Goal: Transaction & Acquisition: Purchase product/service

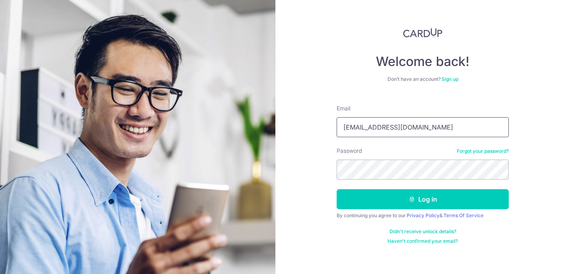
click at [434, 127] on input "Hahanoniwa@gmail.com" at bounding box center [422, 127] width 172 height 20
type input "Kellychousm@gmail.com"
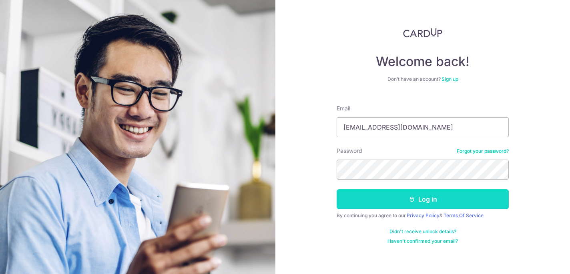
click at [418, 202] on button "Log in" at bounding box center [422, 199] width 172 height 20
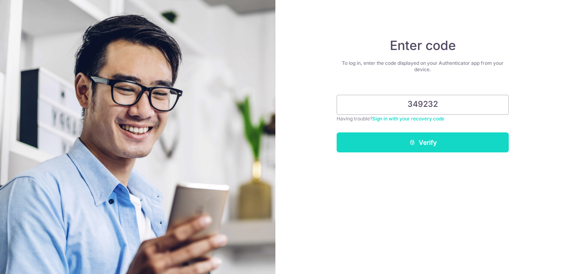
type input "349232"
click at [434, 144] on button "Verify" at bounding box center [422, 142] width 172 height 20
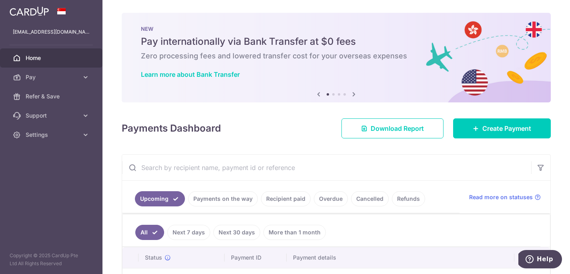
click at [288, 200] on link "Recipient paid" at bounding box center [286, 198] width 50 height 15
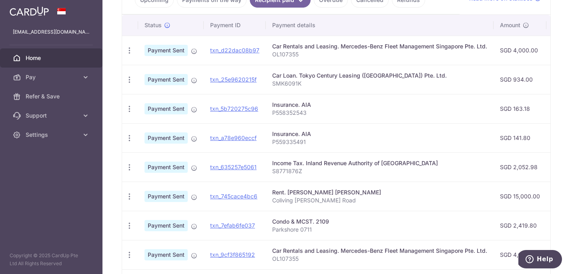
scroll to position [199, 0]
click at [245, 80] on link "txn_25e9620215f" at bounding box center [233, 79] width 46 height 7
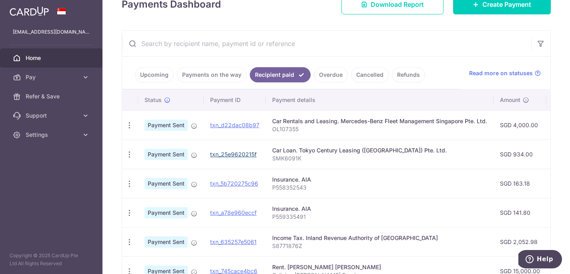
scroll to position [59, 0]
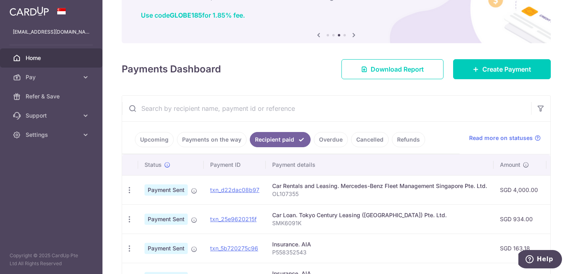
click at [160, 136] on link "Upcoming" at bounding box center [154, 139] width 39 height 15
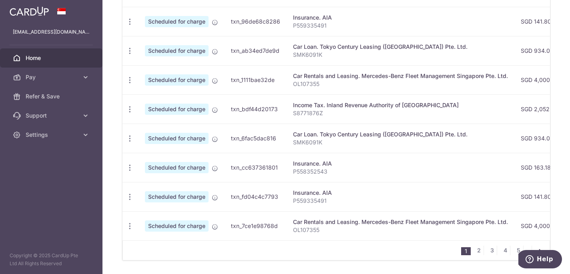
scroll to position [349, 0]
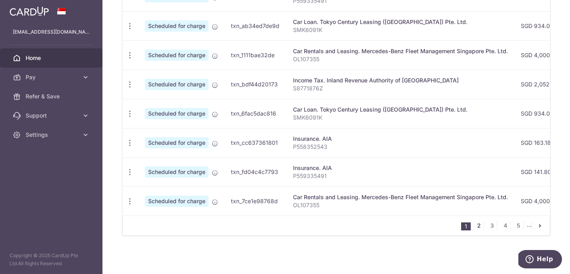
click at [474, 226] on link "2" at bounding box center [479, 226] width 10 height 10
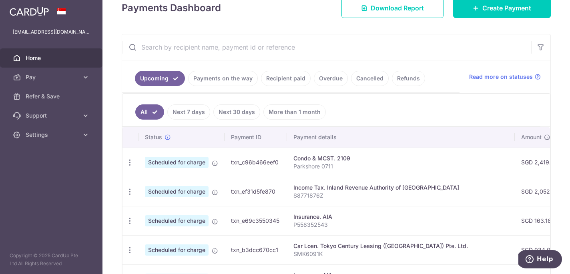
scroll to position [120, 0]
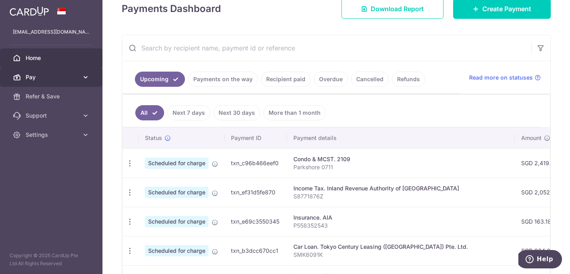
click at [88, 77] on icon at bounding box center [86, 77] width 8 height 8
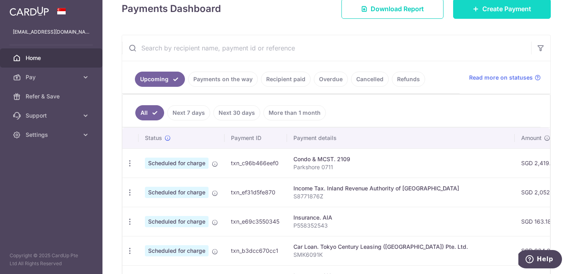
click at [503, 8] on span "Create Payment" at bounding box center [506, 9] width 49 height 10
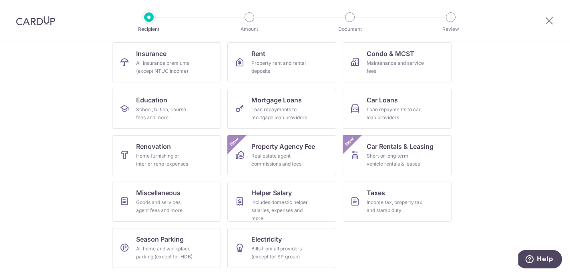
scroll to position [84, 0]
click at [275, 61] on div "Property rent and rental deposits" at bounding box center [280, 67] width 58 height 16
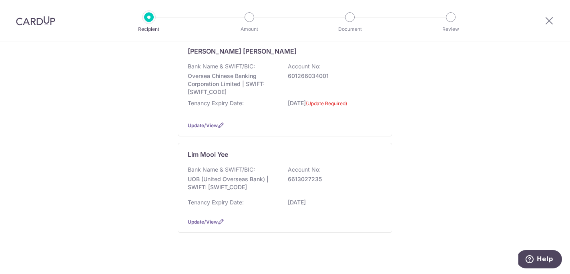
scroll to position [121, 0]
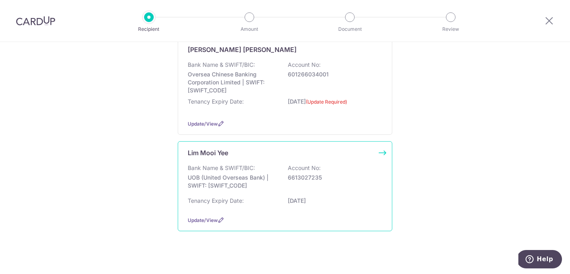
click at [370, 188] on div "Bank Name & SWIFT/BIC: UOB (United Overseas Bank) | SWIFT: UOVBSGSGXXX Account …" at bounding box center [285, 179] width 194 height 30
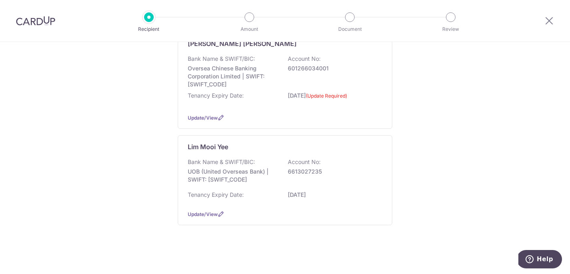
scroll to position [128, 0]
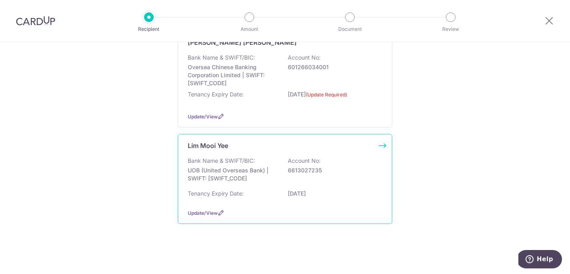
click at [351, 166] on p "6613027235" at bounding box center [333, 170] width 90 height 8
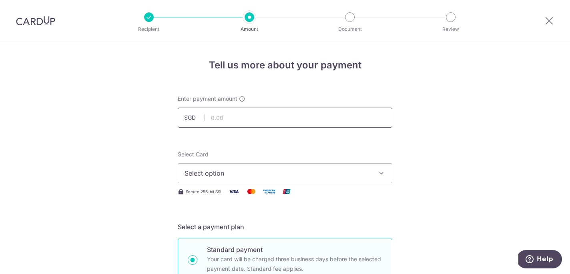
click at [231, 117] on input "text" at bounding box center [285, 118] width 214 height 20
type input "2"
type input "20,000.00"
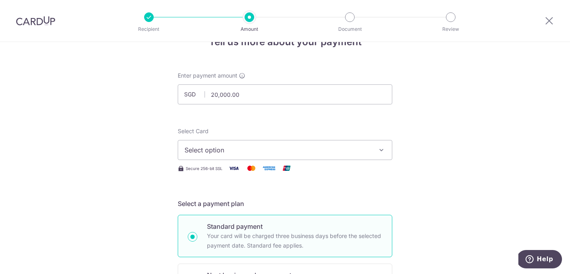
scroll to position [30, 0]
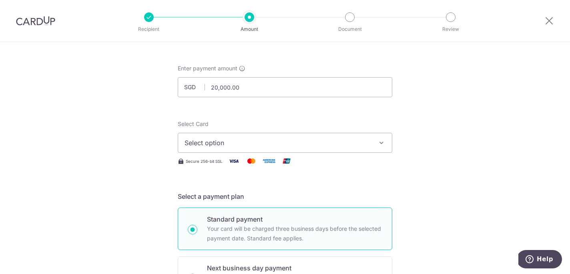
click at [359, 142] on span "Select option" at bounding box center [277, 143] width 186 height 10
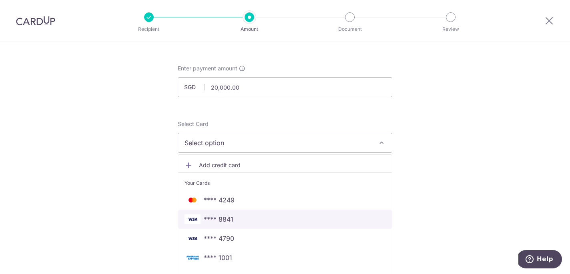
click at [229, 220] on span "**** 8841" at bounding box center [219, 219] width 30 height 10
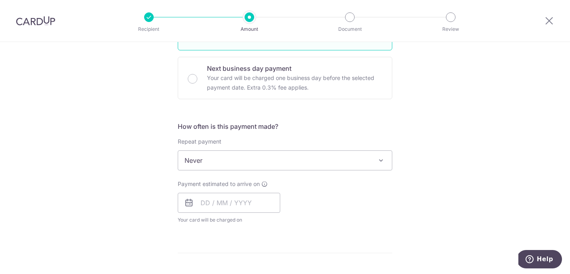
scroll to position [254, 0]
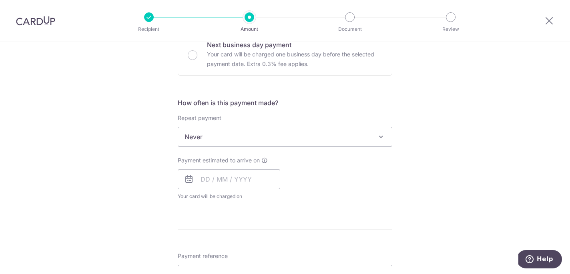
click at [341, 139] on span "Never" at bounding box center [285, 136] width 214 height 19
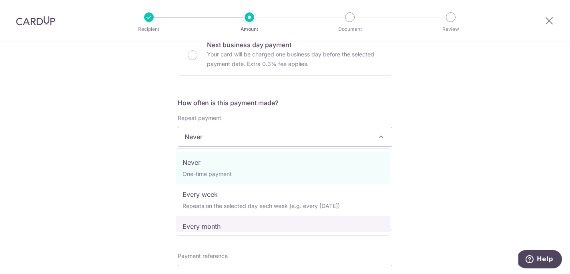
select select "3"
type input "[DATE]"
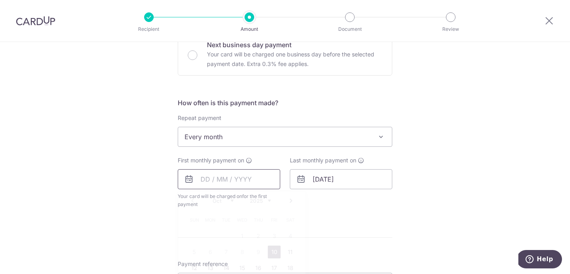
click at [200, 179] on input "text" at bounding box center [229, 179] width 102 height 20
click at [225, 265] on link "14" at bounding box center [226, 268] width 13 height 13
type input "[DATE]"
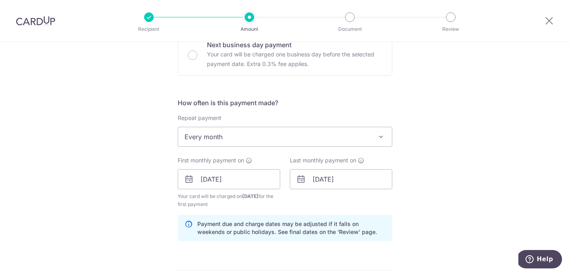
click at [459, 173] on div "Tell us more about your payment Enter payment amount SGD 20,000.00 20000.00 Sel…" at bounding box center [285, 170] width 570 height 764
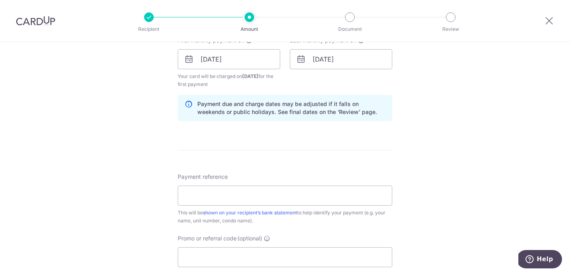
scroll to position [374, 0]
click at [278, 195] on input "Payment reference" at bounding box center [285, 196] width 214 height 20
type input "OXLEY BIZHUB 2"
click at [208, 132] on form "Enter payment amount SGD 20,000.00 20000.00 Select Card **** 8841 Add credit ca…" at bounding box center [285, 58] width 214 height 674
click at [207, 259] on input "Promo or referral code (optional)" at bounding box center [285, 257] width 214 height 20
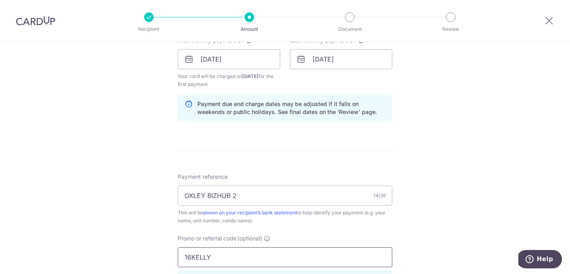
type input "16KELLY"
click at [100, 177] on div "Tell us more about your payment Enter payment amount SGD 20,000.00 20000.00 Sel…" at bounding box center [285, 68] width 570 height 800
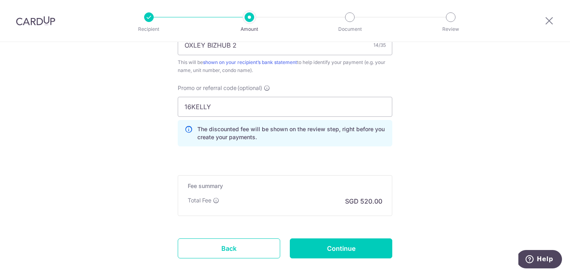
scroll to position [551, 0]
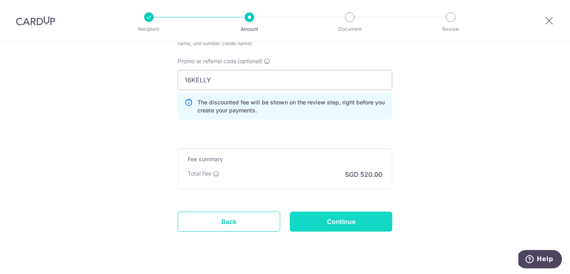
click at [353, 221] on input "Continue" at bounding box center [341, 222] width 102 height 20
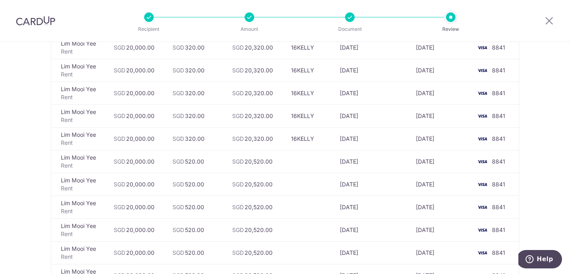
scroll to position [86, 0]
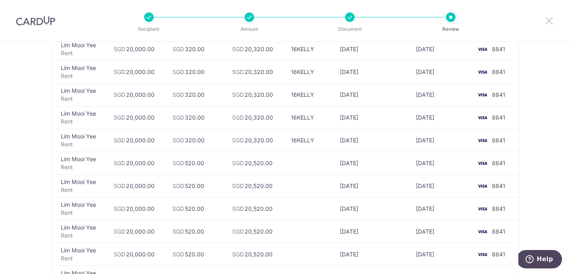
click at [546, 20] on icon at bounding box center [549, 21] width 10 height 10
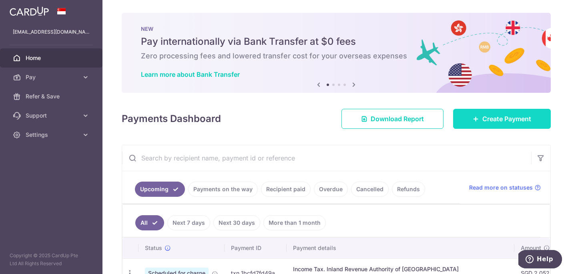
click at [518, 120] on span "Create Payment" at bounding box center [506, 119] width 49 height 10
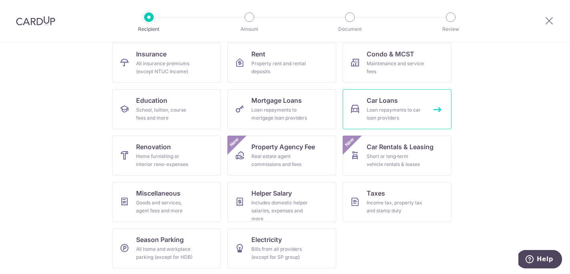
scroll to position [84, 0]
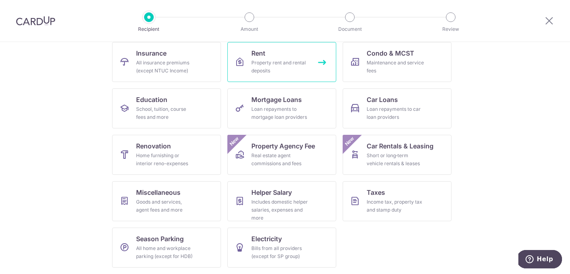
click at [286, 69] on div "Property rent and rental deposits" at bounding box center [280, 67] width 58 height 16
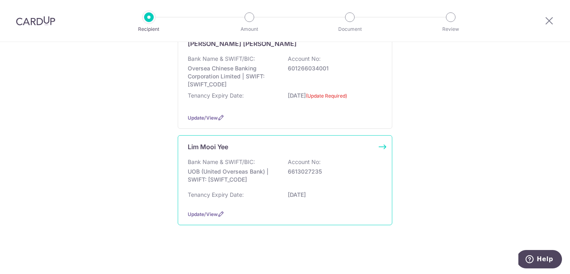
scroll to position [128, 0]
click at [343, 175] on div "Bank Name & SWIFT/BIC: UOB (United Overseas Bank) | SWIFT: [SWIFT_CODE] Account…" at bounding box center [285, 172] width 194 height 30
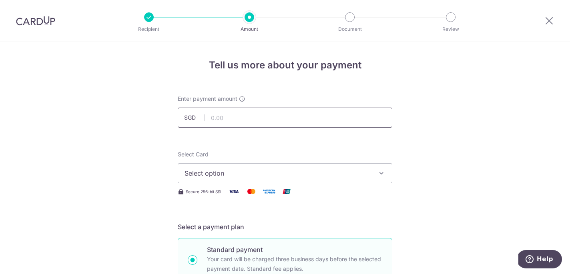
click at [276, 119] on input "text" at bounding box center [285, 118] width 214 height 20
type input "20,000.00"
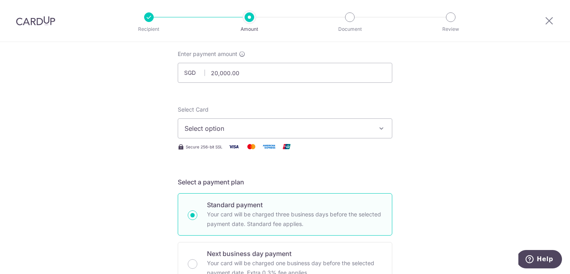
scroll to position [45, 0]
click at [358, 125] on span "Select option" at bounding box center [277, 129] width 186 height 10
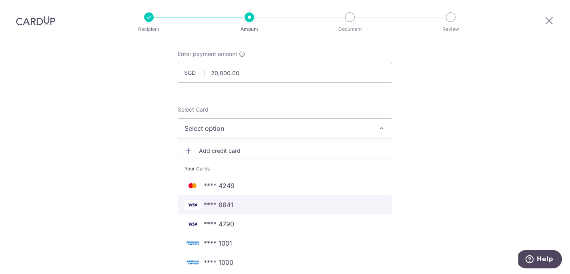
click at [226, 205] on span "**** 8841" at bounding box center [219, 205] width 30 height 10
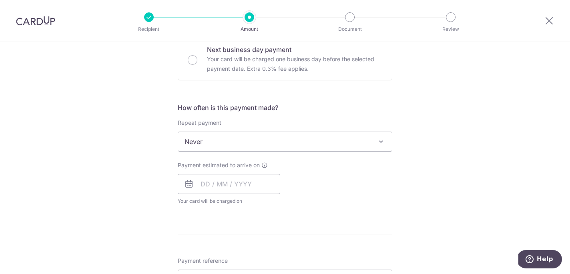
scroll to position [286, 0]
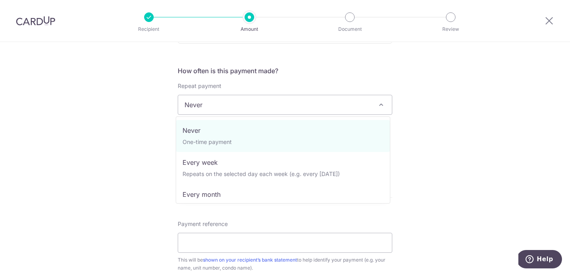
click at [318, 103] on span "Never" at bounding box center [285, 104] width 214 height 19
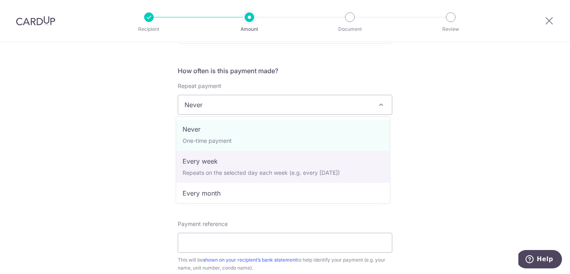
scroll to position [2, 0]
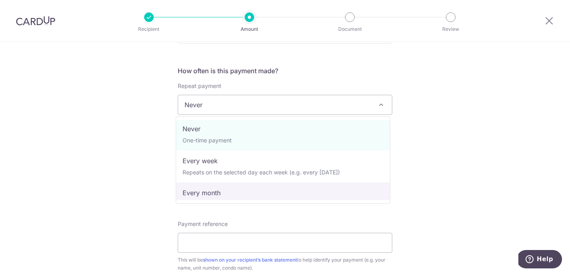
select select "3"
type input "14/07/2028"
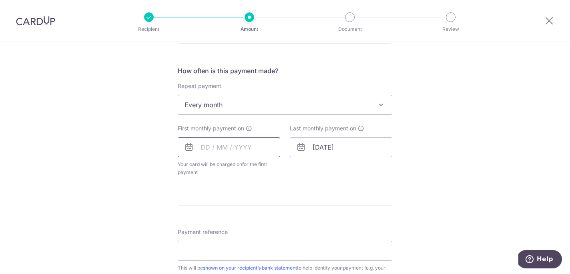
click at [200, 147] on input "text" at bounding box center [229, 147] width 102 height 20
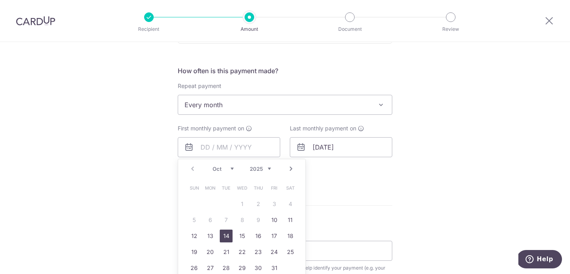
click at [224, 233] on link "14" at bounding box center [226, 236] width 13 height 13
type input "14/10/2025"
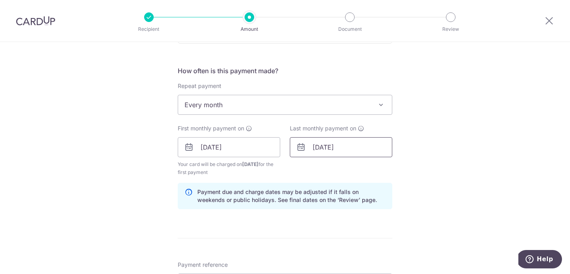
click at [346, 150] on input "[DATE]" at bounding box center [341, 147] width 102 height 20
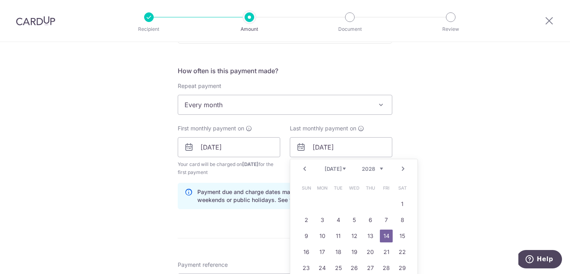
click at [379, 166] on select "2025 2026 2027 2028 2029 2030 2031 2032 2033 2034 2035" at bounding box center [372, 169] width 21 height 6
click at [376, 168] on select "2025 2026 2027 2028 2029 2030 2031 2032 2033 2034 2035" at bounding box center [372, 169] width 21 height 6
click at [332, 169] on select "Jan Feb Mar Apr May Jun Jul Aug Sep Oct Nov Dec" at bounding box center [334, 169] width 21 height 6
click at [454, 163] on div "Tell us more about your payment Enter payment amount SGD 20,000.00 20000.00 Sel…" at bounding box center [285, 138] width 570 height 764
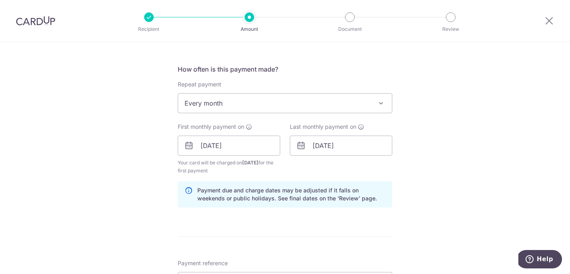
scroll to position [287, 0]
click at [358, 147] on input "14/07/2028" at bounding box center [341, 146] width 102 height 20
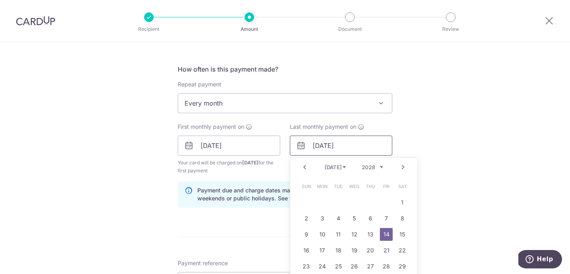
click at [325, 145] on input "14/07/2028" at bounding box center [341, 146] width 102 height 20
click at [343, 167] on select "Jan Feb Mar Apr May Jun Jul Aug Sep Oct Nov Dec" at bounding box center [334, 167] width 21 height 6
click at [379, 168] on select "2025 2026 2027 2028 2029 2030 2031 2032 2033 2034 2035" at bounding box center [372, 167] width 21 height 6
click at [396, 217] on link "14" at bounding box center [402, 218] width 13 height 13
type input "14/02/2026"
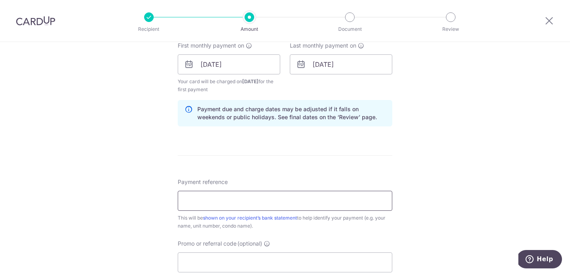
scroll to position [371, 0]
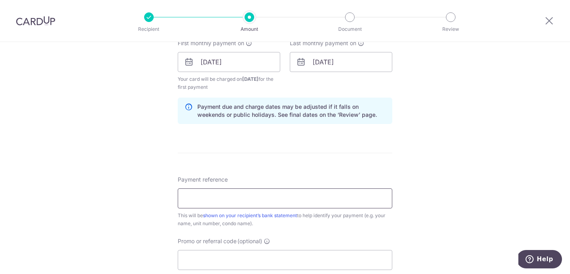
click at [318, 196] on input "Payment reference" at bounding box center [285, 198] width 214 height 20
type input "OXLEY BIZHUB 2"
click at [161, 180] on div "Tell us more about your payment Enter payment amount SGD 20,000.00 20000.00 Sel…" at bounding box center [285, 53] width 570 height 764
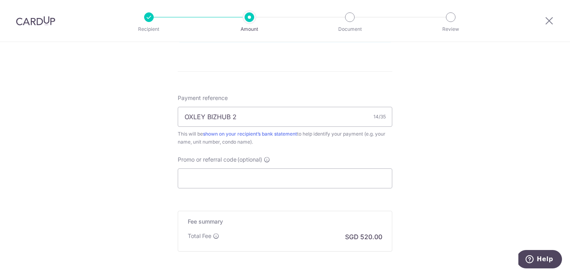
scroll to position [468, 0]
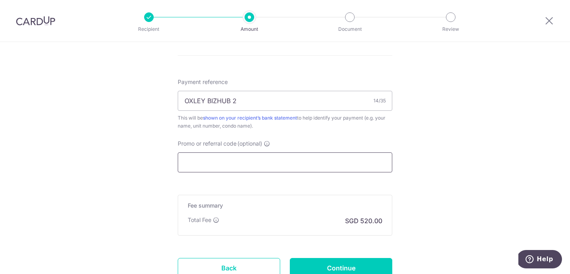
click at [216, 162] on input "Promo or referral code (optional)" at bounding box center [285, 162] width 214 height 20
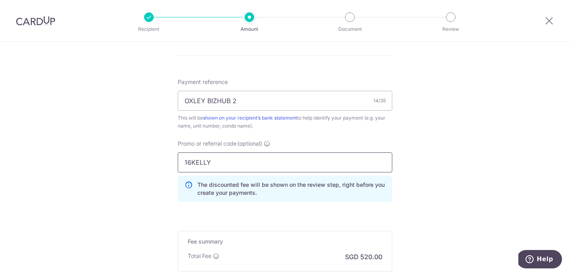
type input "16KELLY"
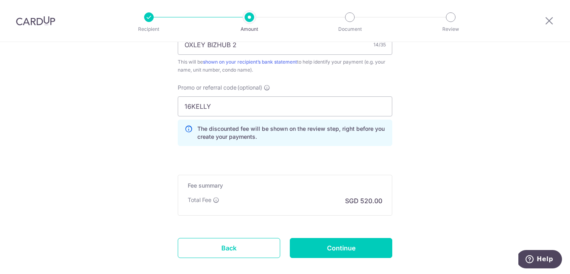
scroll to position [530, 0]
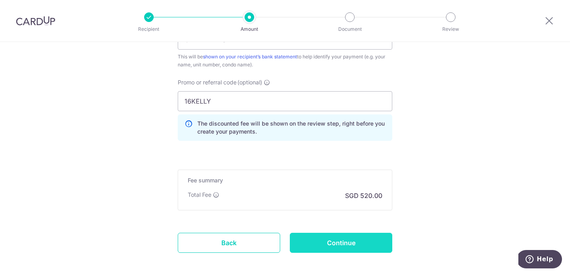
click at [354, 238] on input "Continue" at bounding box center [341, 243] width 102 height 20
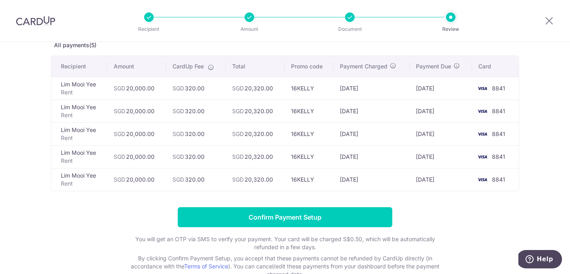
scroll to position [47, 0]
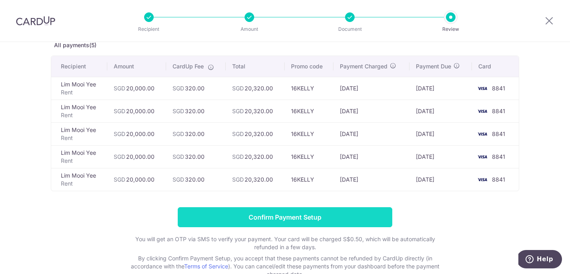
click at [304, 219] on input "Confirm Payment Setup" at bounding box center [285, 217] width 214 height 20
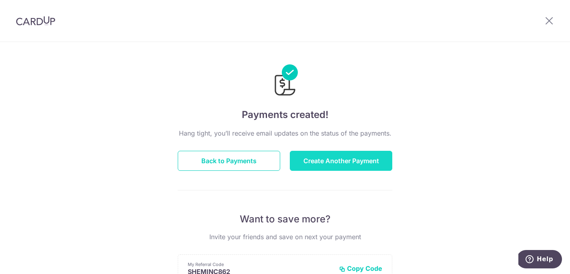
click at [343, 156] on button "Create Another Payment" at bounding box center [341, 161] width 102 height 20
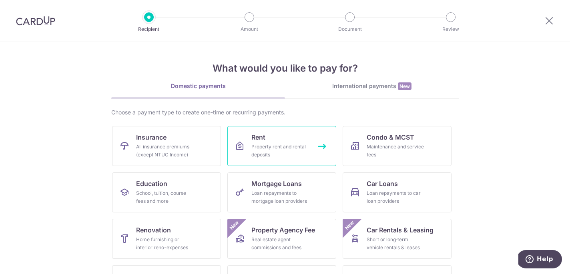
click at [271, 149] on div "Property rent and rental deposits" at bounding box center [280, 151] width 58 height 16
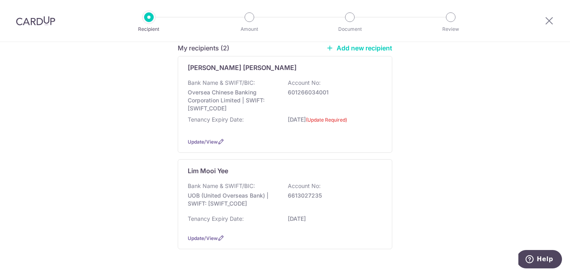
scroll to position [128, 0]
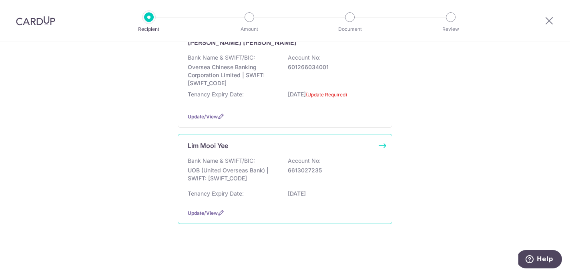
click at [346, 181] on div "Bank Name & SWIFT/BIC: UOB (United Overseas Bank) | SWIFT: [SWIFT_CODE] Account…" at bounding box center [285, 172] width 194 height 30
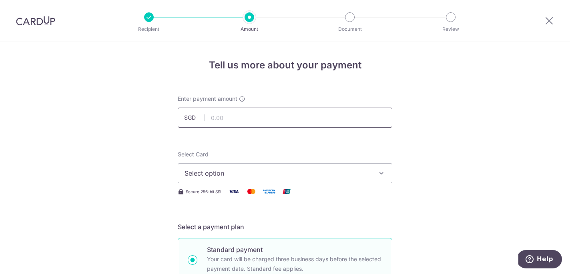
click at [247, 114] on input "text" at bounding box center [285, 118] width 214 height 20
type input "20,000.00"
click at [228, 175] on span "Select option" at bounding box center [277, 173] width 186 height 10
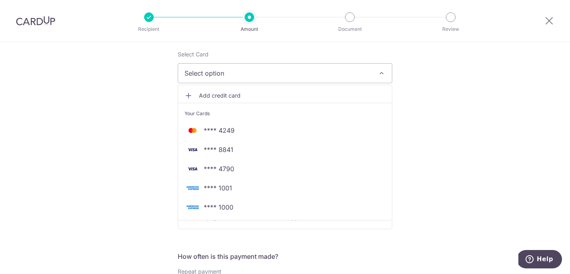
scroll to position [101, 0]
click at [244, 149] on span "**** 8841" at bounding box center [284, 149] width 201 height 10
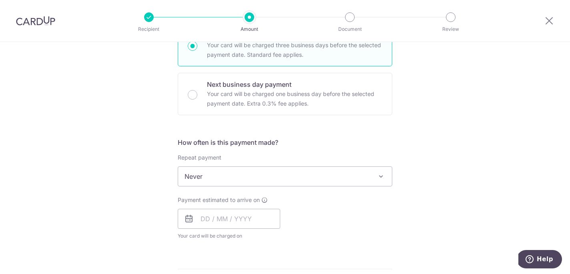
scroll to position [216, 0]
click at [252, 174] on span "Never" at bounding box center [285, 174] width 214 height 19
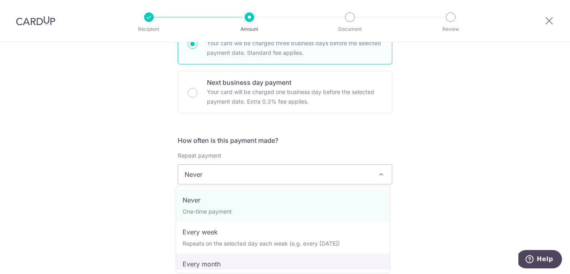
select select "3"
type input "14/07/2028"
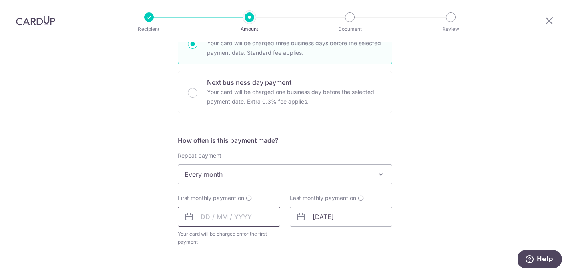
click at [201, 217] on input "text" at bounding box center [229, 217] width 102 height 20
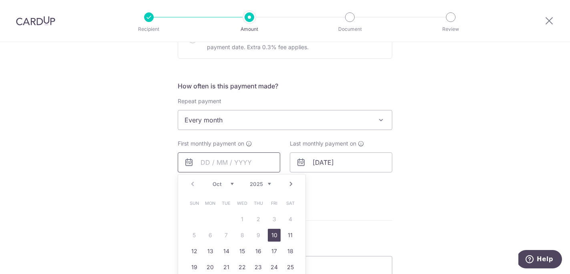
scroll to position [336, 0]
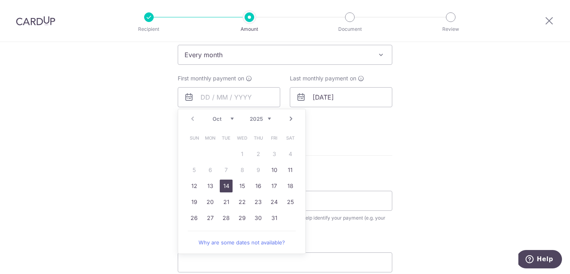
click at [223, 188] on link "14" at bounding box center [226, 186] width 13 height 13
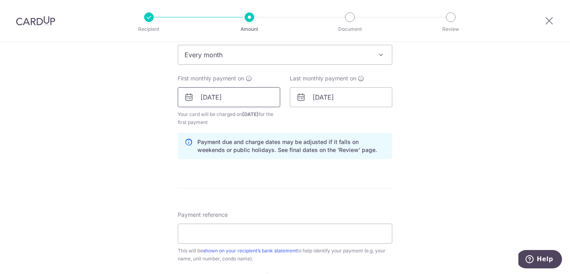
click at [245, 96] on input "14/10/2025" at bounding box center [229, 97] width 102 height 20
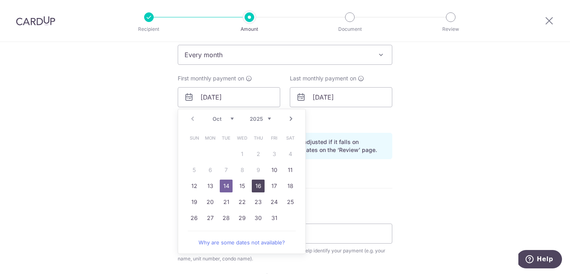
click at [257, 184] on link "16" at bounding box center [258, 186] width 13 height 13
type input "16/10/2025"
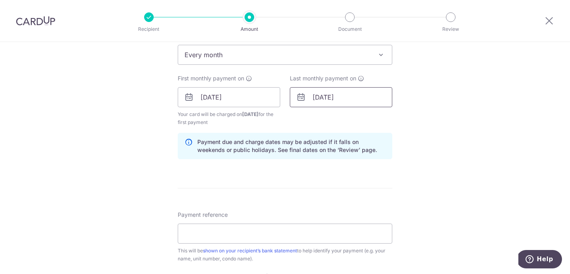
click at [357, 98] on input "14/07/2028" at bounding box center [341, 97] width 102 height 20
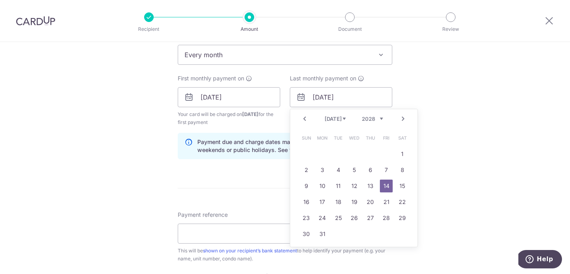
click at [376, 120] on select "2025 2026 2027 2028 2029 2030 2031 2032 2033 2034 2035" at bounding box center [372, 119] width 21 height 6
click at [337, 120] on select "Jan Feb Mar Apr May Jun Jul Aug Sep Oct Nov Dec" at bounding box center [334, 119] width 21 height 6
click at [321, 183] on link "16" at bounding box center [322, 186] width 13 height 13
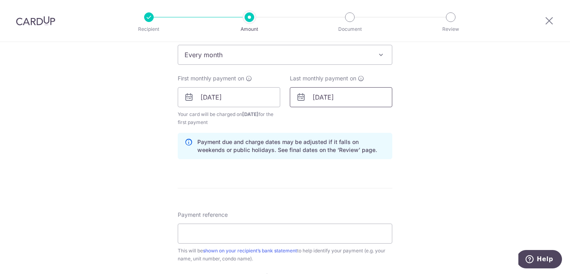
click at [350, 98] on input "16/02/2026" at bounding box center [341, 97] width 102 height 20
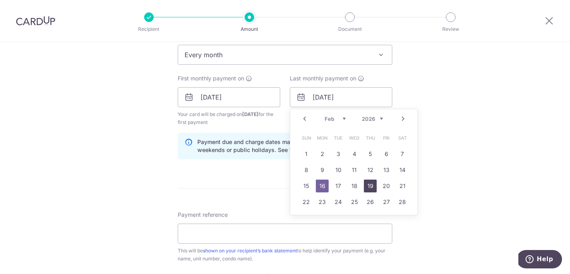
click at [366, 185] on link "19" at bounding box center [370, 186] width 13 height 13
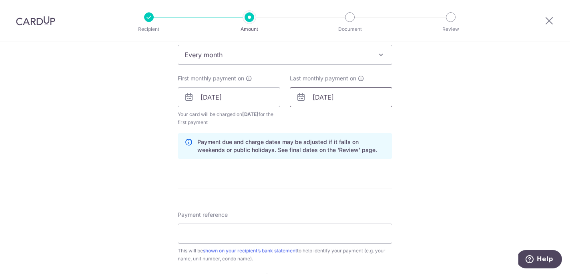
click at [337, 100] on input "19/02/2026" at bounding box center [341, 97] width 102 height 20
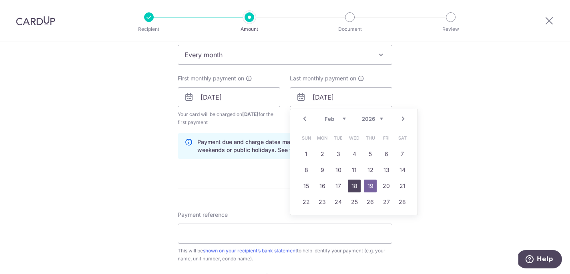
click at [352, 185] on link "18" at bounding box center [354, 186] width 13 height 13
type input "18/02/2026"
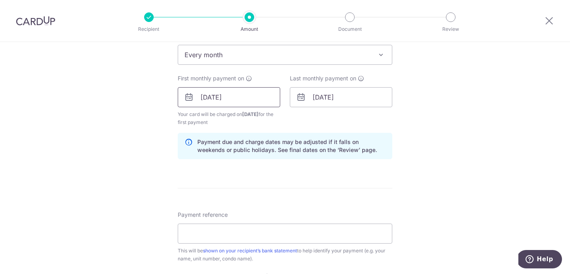
click at [255, 97] on input "16/10/2025" at bounding box center [229, 97] width 102 height 20
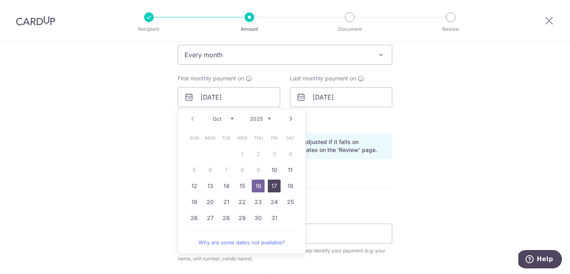
click at [275, 184] on link "17" at bounding box center [274, 186] width 13 height 13
type input "17/10/2025"
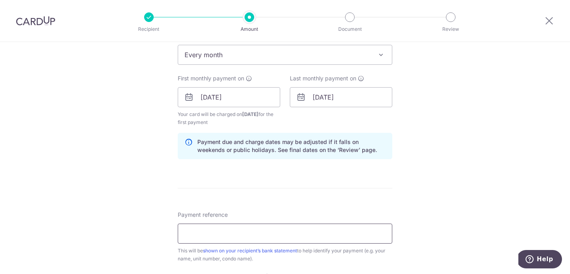
click at [265, 238] on input "Payment reference" at bounding box center [285, 234] width 214 height 20
type input "OXLEY BIZHUB 2 PART 2"
click at [421, 198] on div "Tell us more about your payment Enter payment amount SGD 20,000.00 20000.00 Sel…" at bounding box center [285, 88] width 570 height 764
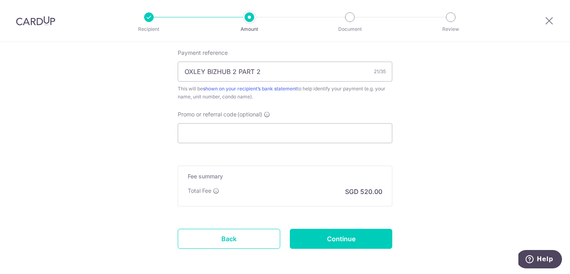
scroll to position [498, 0]
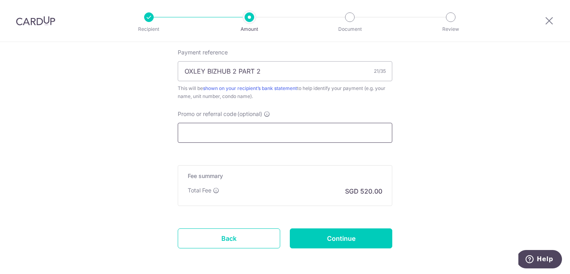
click at [302, 130] on input "Promo or referral code (optional)" at bounding box center [285, 133] width 214 height 20
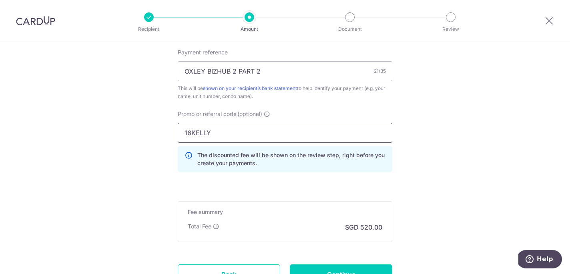
type input "16KELLY"
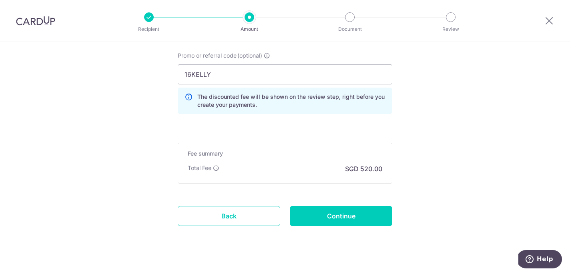
scroll to position [568, 0]
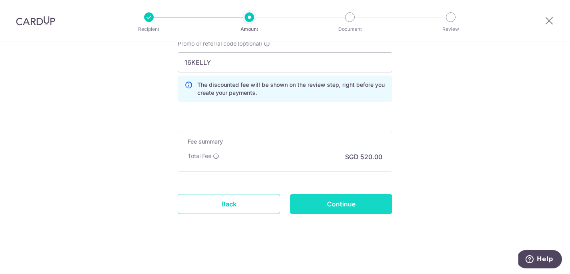
click at [330, 198] on input "Continue" at bounding box center [341, 204] width 102 height 20
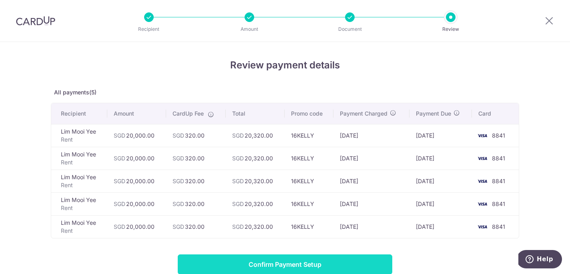
click at [321, 263] on input "Confirm Payment Setup" at bounding box center [285, 264] width 214 height 20
